Goal: Information Seeking & Learning: Learn about a topic

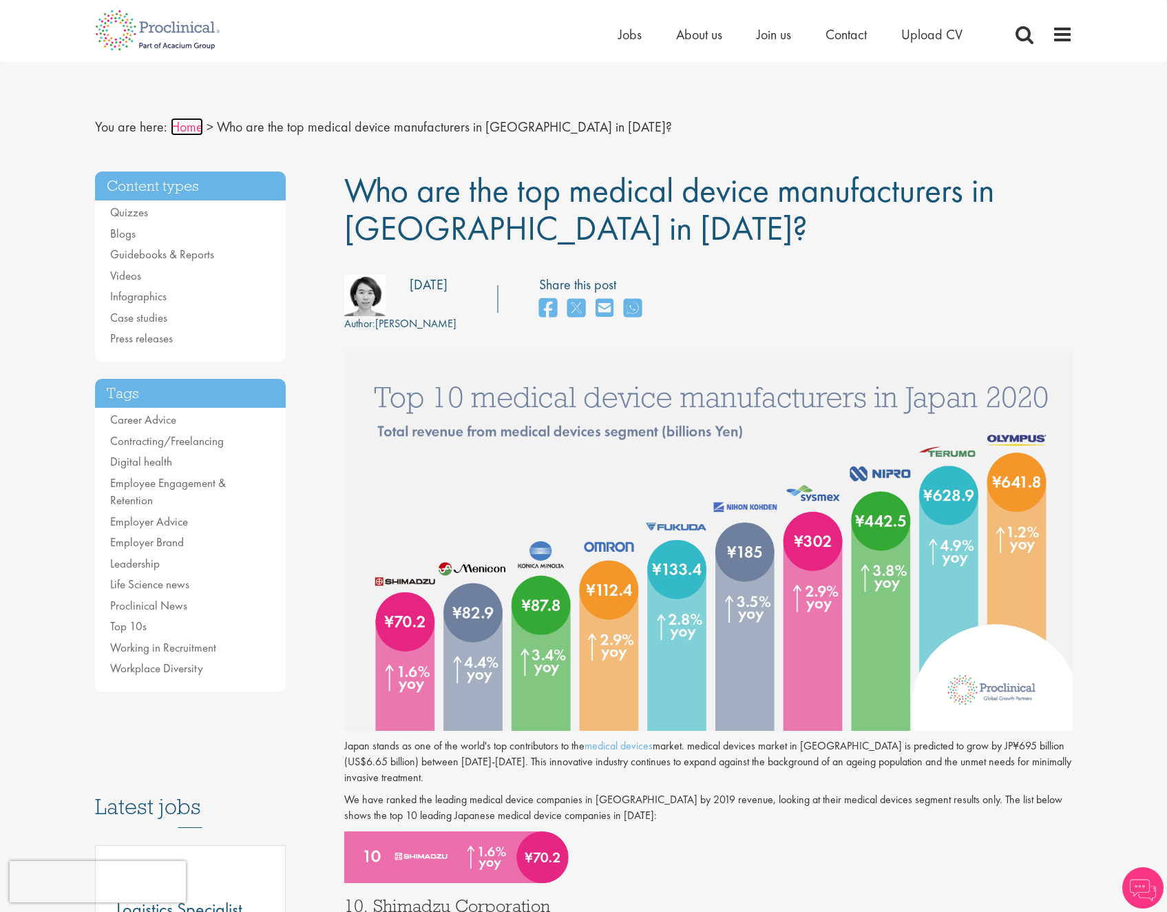
click at [187, 132] on link "Home" at bounding box center [187, 127] width 32 height 18
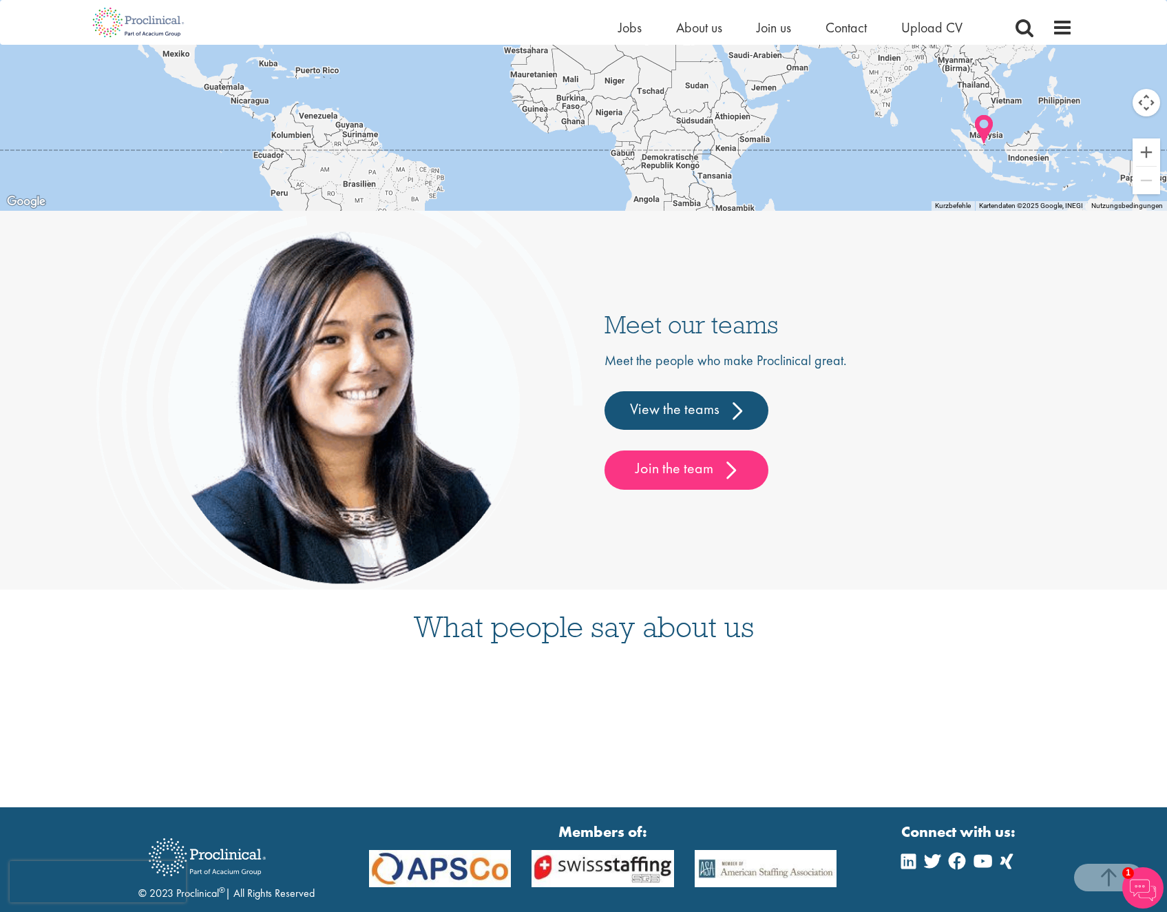
scroll to position [3632, 0]
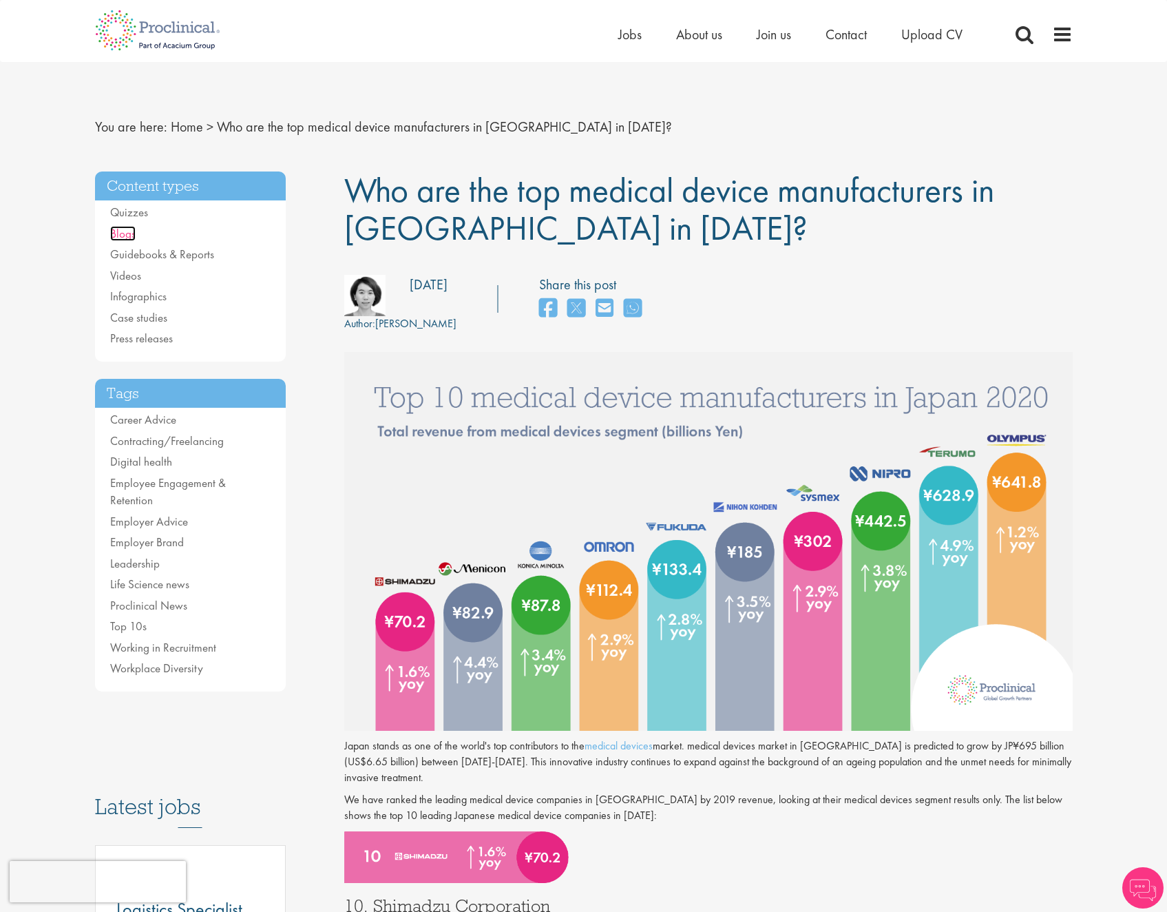
click at [124, 235] on link "Blogs" at bounding box center [122, 233] width 25 height 15
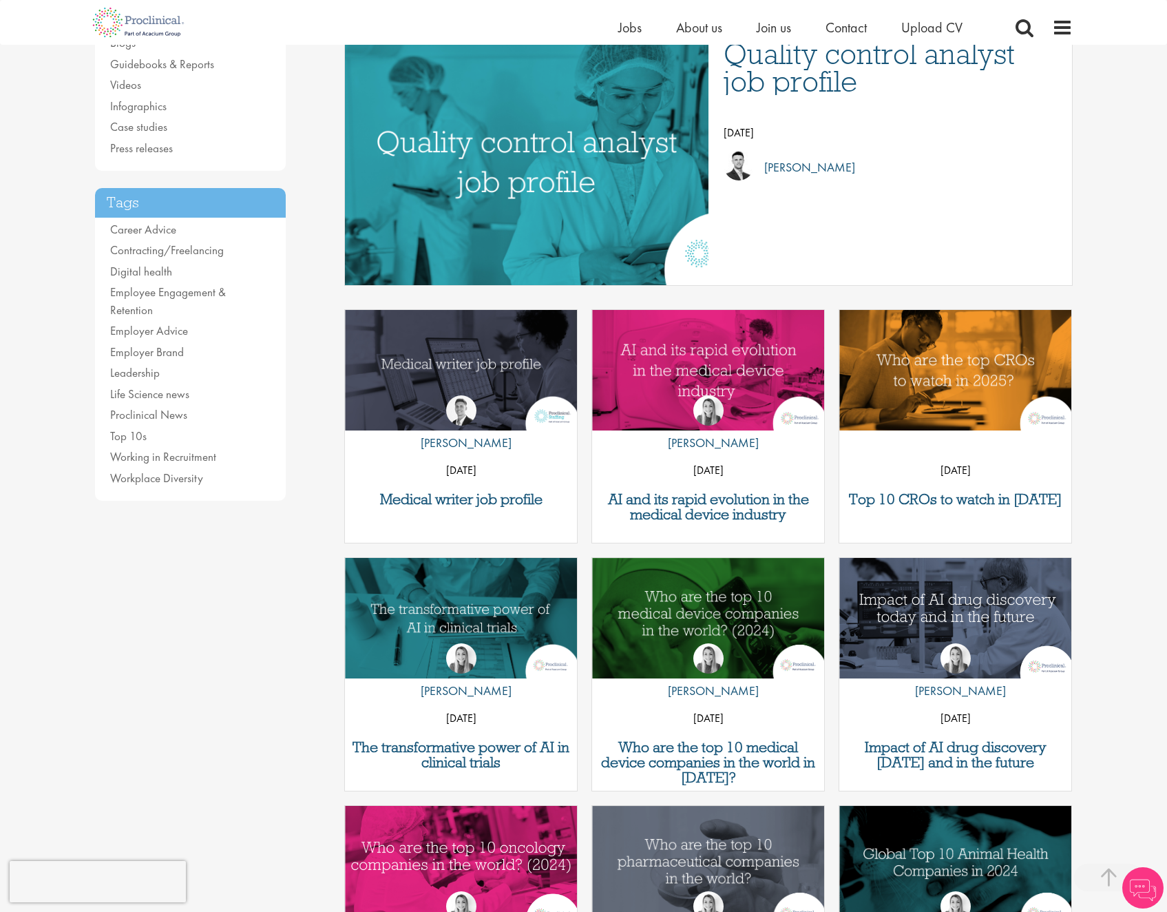
scroll to position [275, 0]
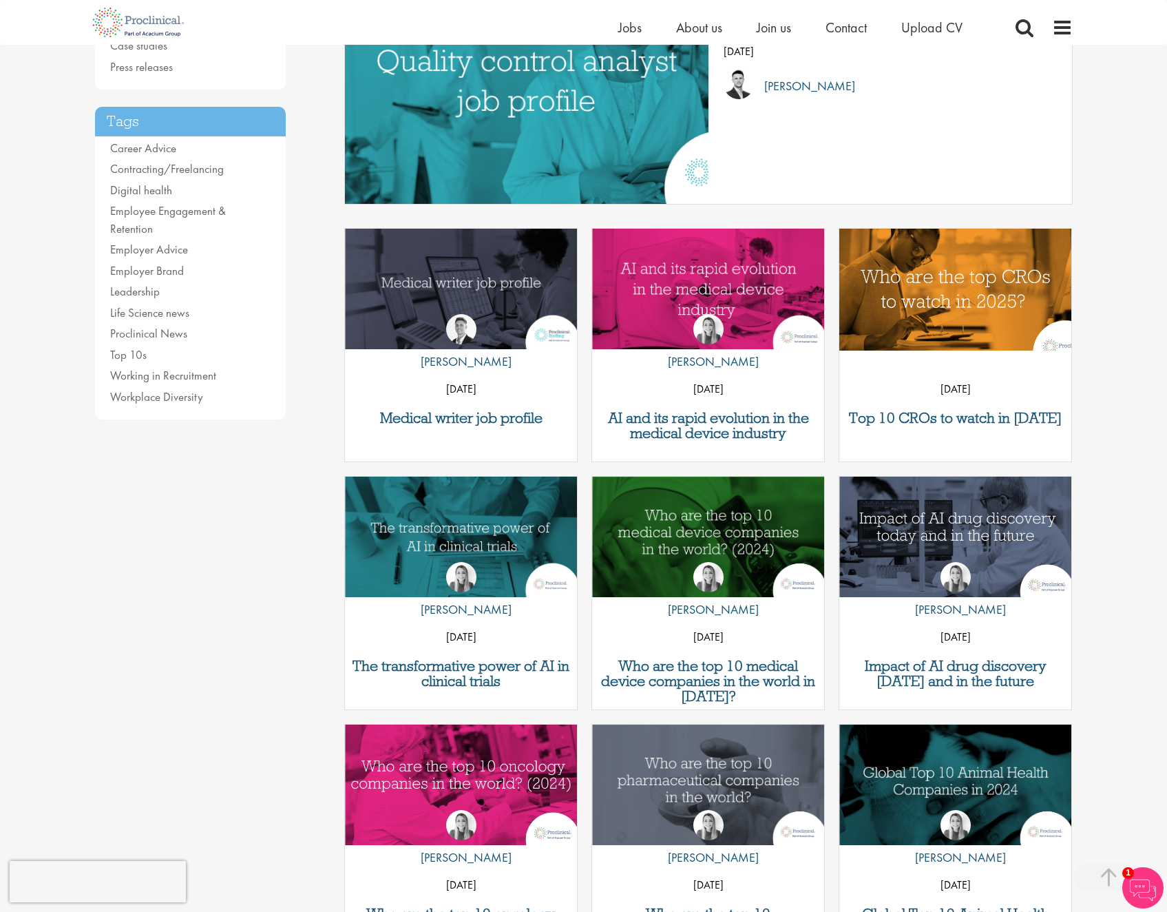
click at [991, 277] on img "Link to a post" at bounding box center [956, 288] width 279 height 145
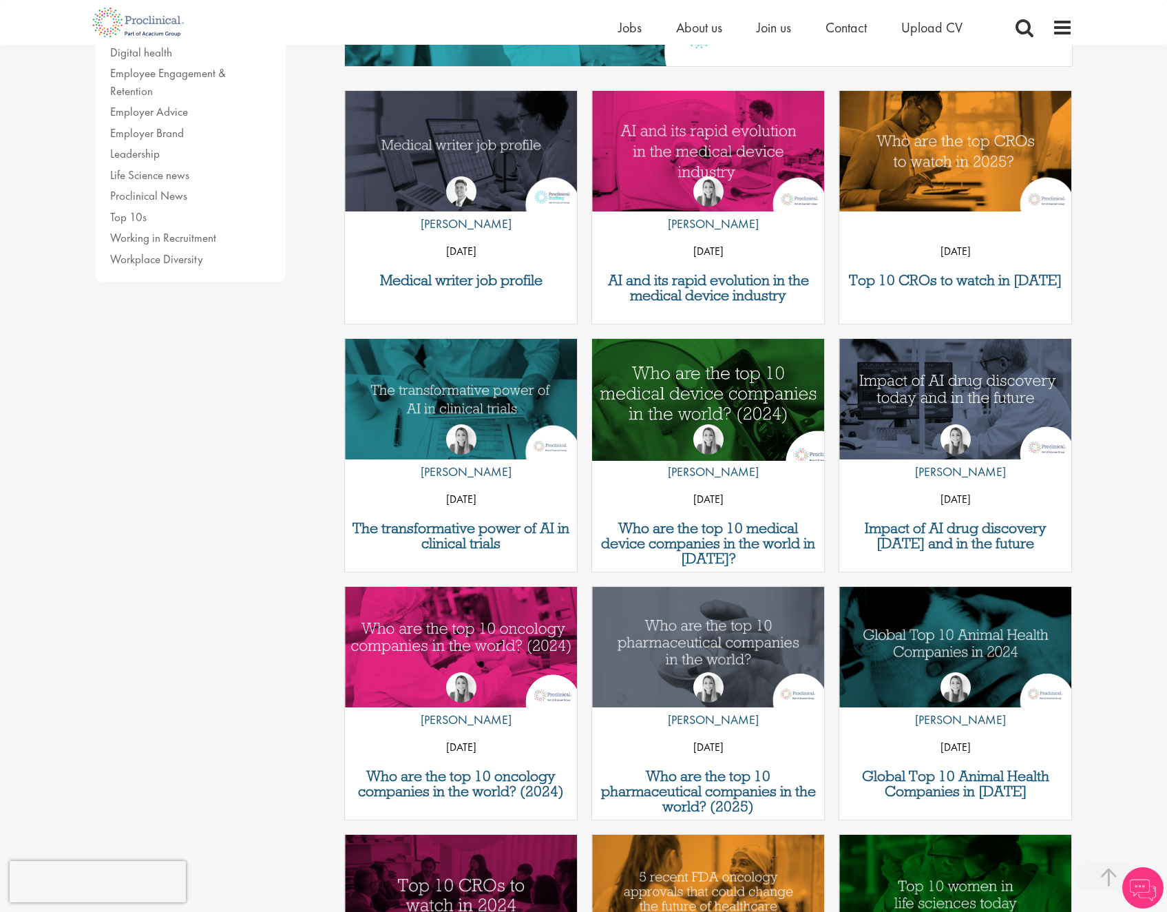
click at [727, 387] on img "Link to a post" at bounding box center [708, 398] width 279 height 145
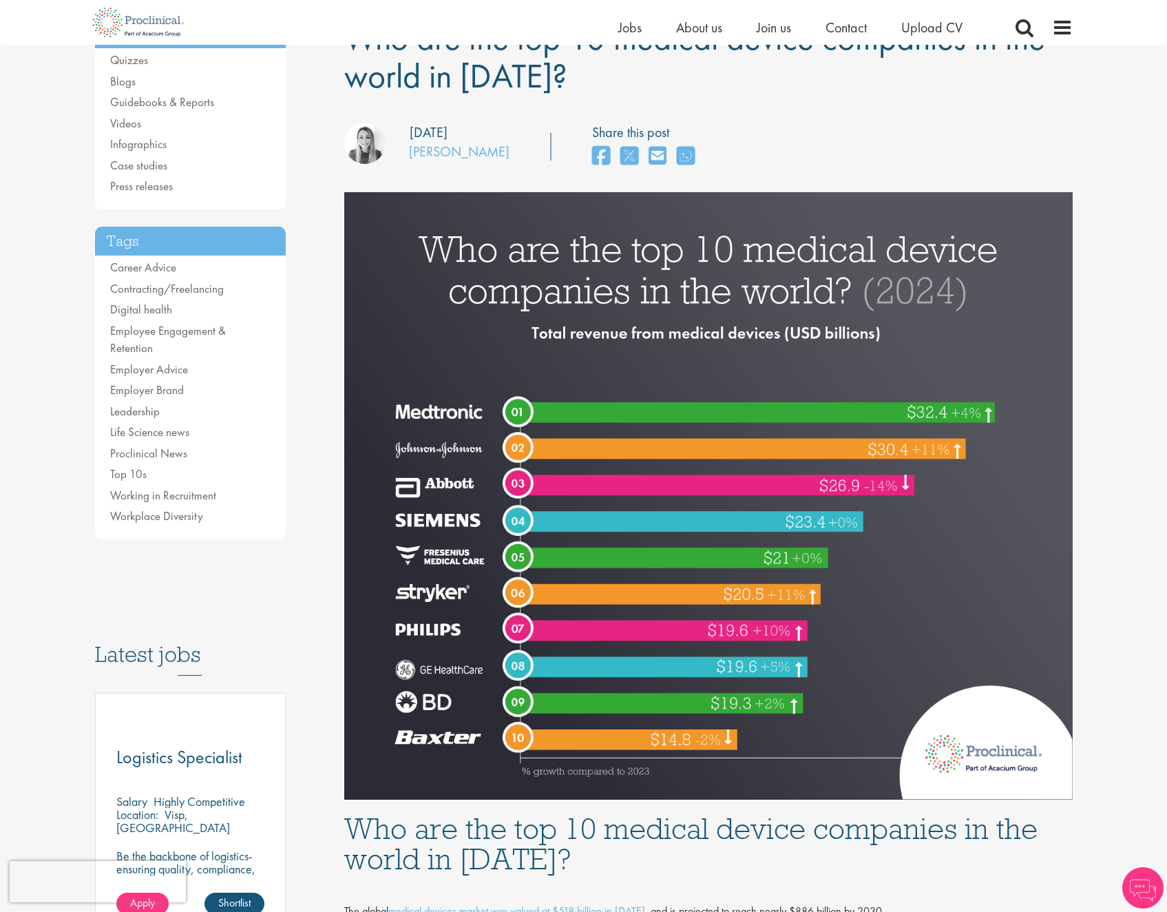
scroll to position [138, 0]
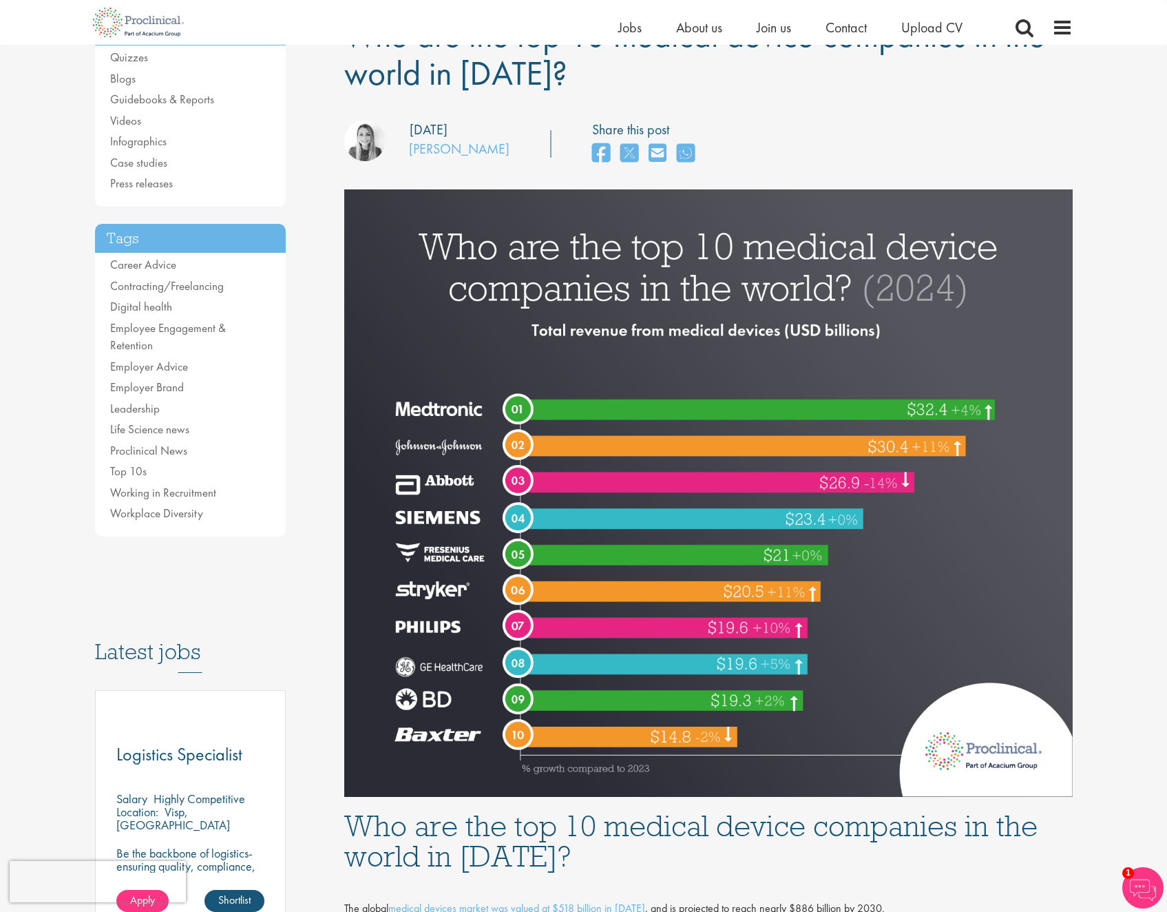
click at [346, 497] on img at bounding box center [708, 492] width 729 height 607
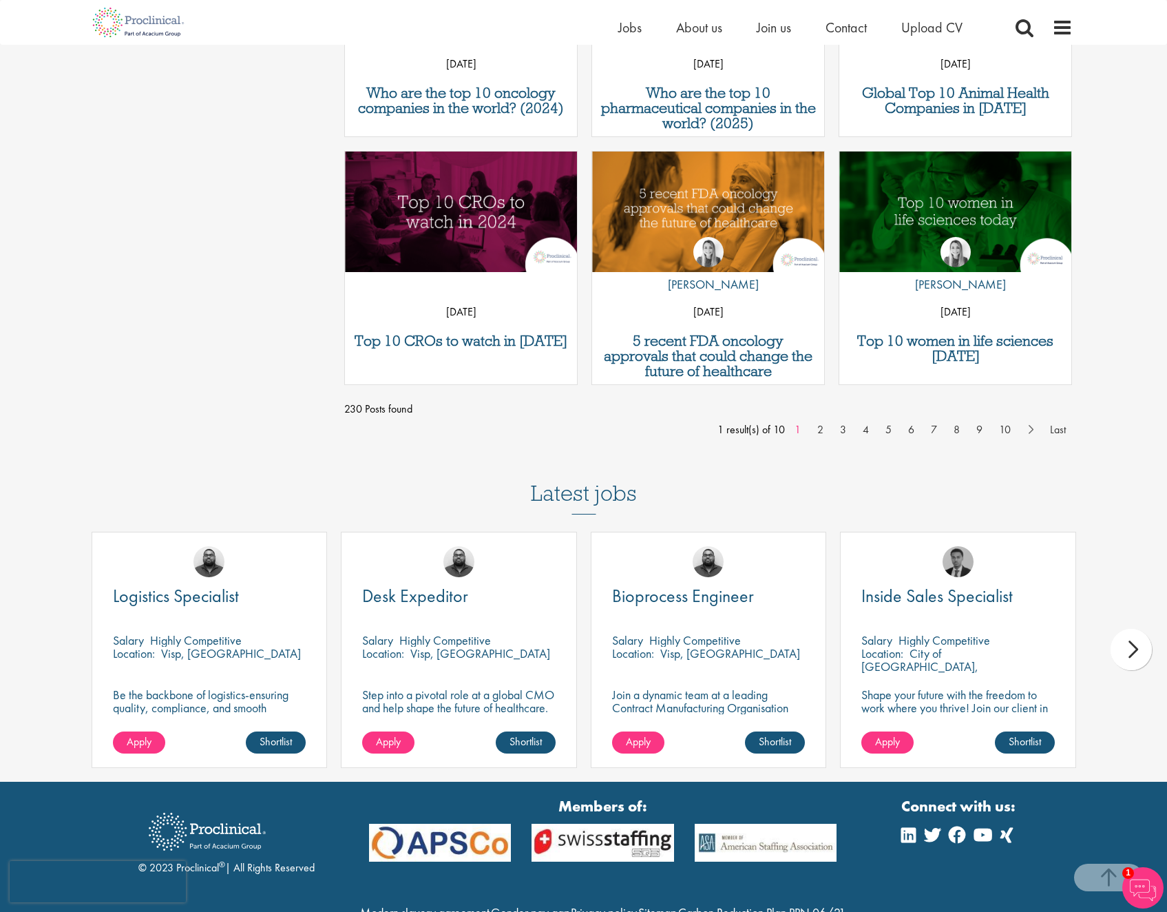
scroll to position [1102, 0]
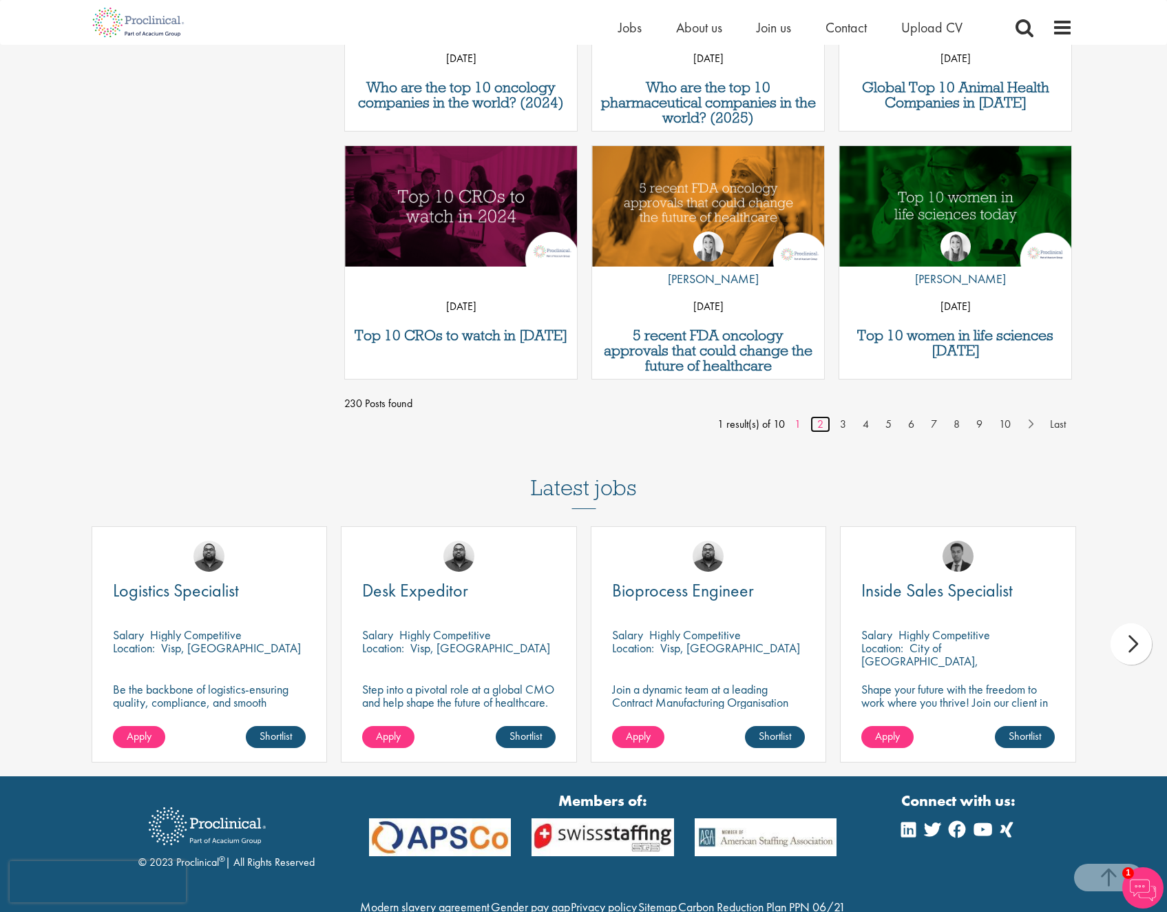
click at [824, 430] on link "2" at bounding box center [821, 424] width 20 height 17
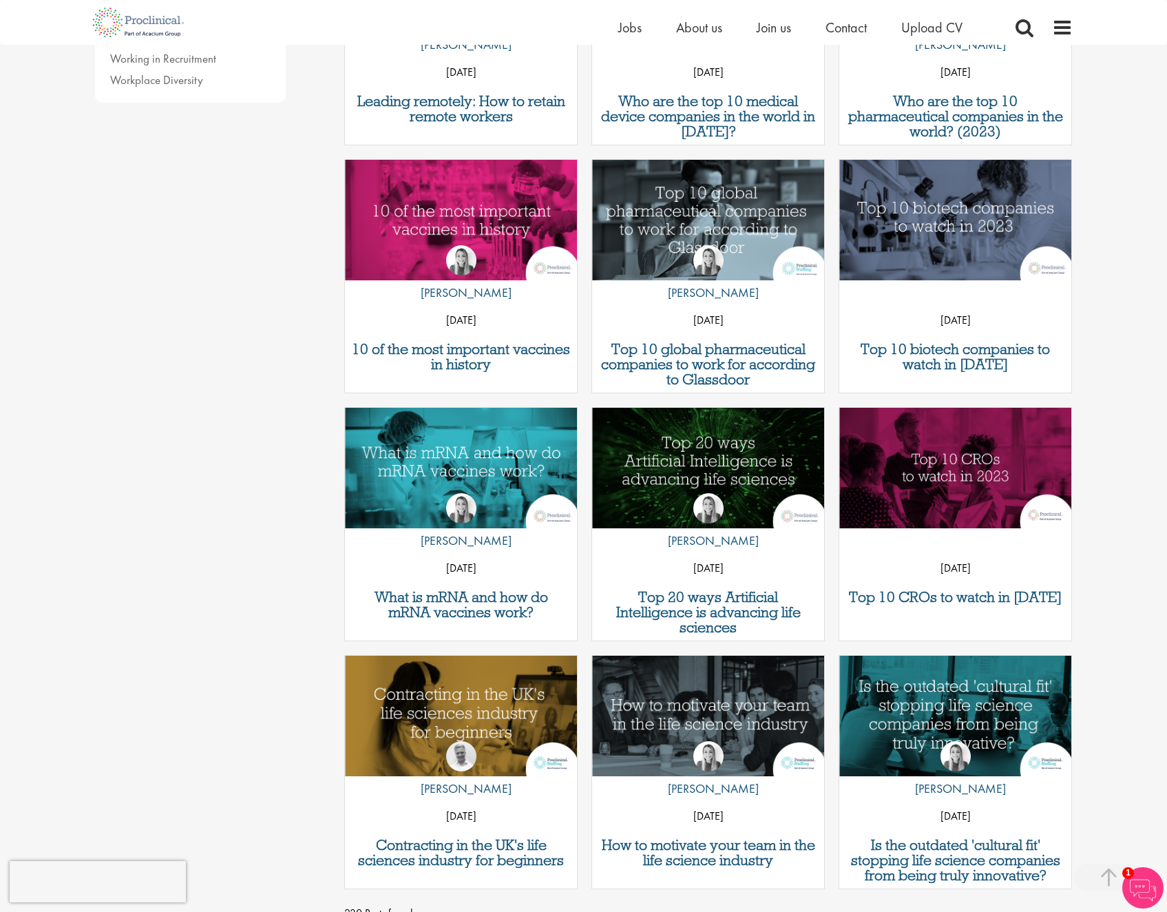
scroll to position [826, 0]
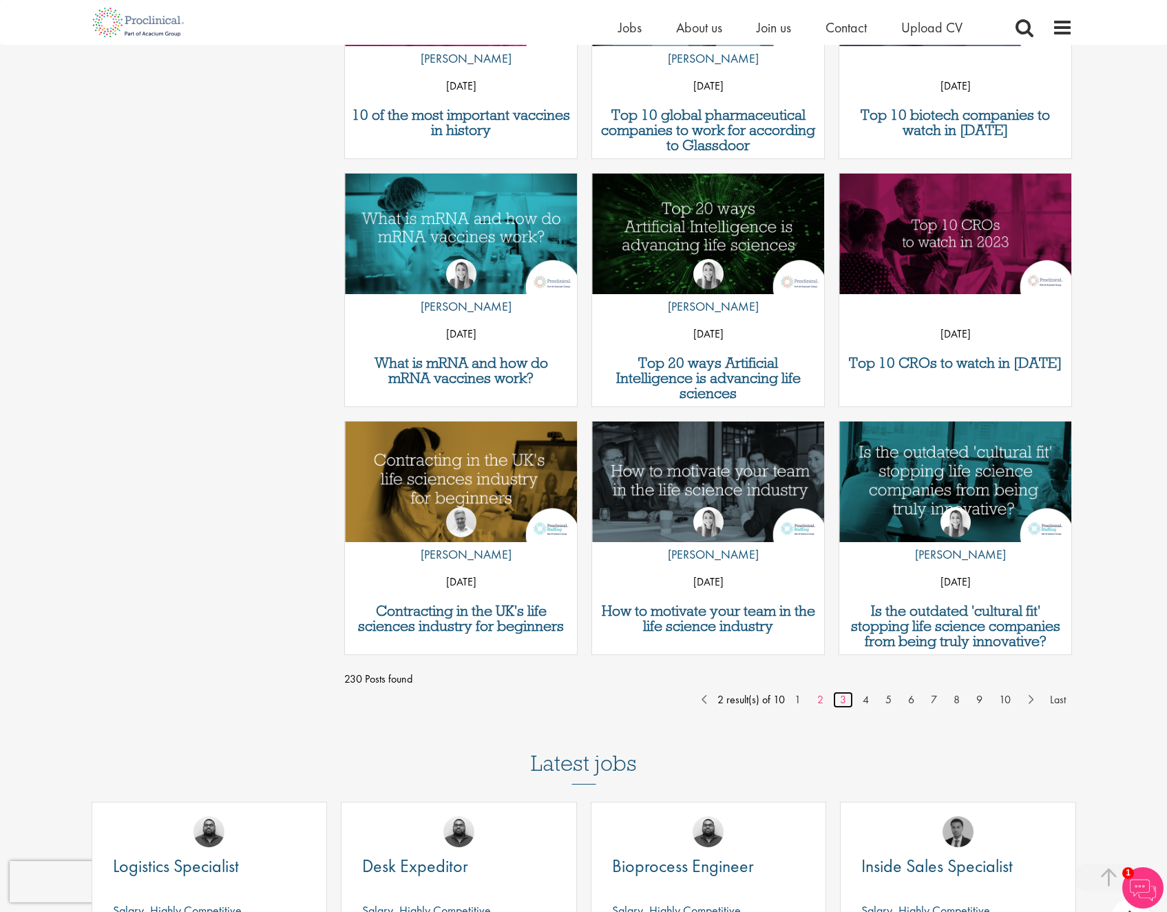
click at [848, 696] on link "3" at bounding box center [843, 699] width 20 height 17
